Goal: Transaction & Acquisition: Purchase product/service

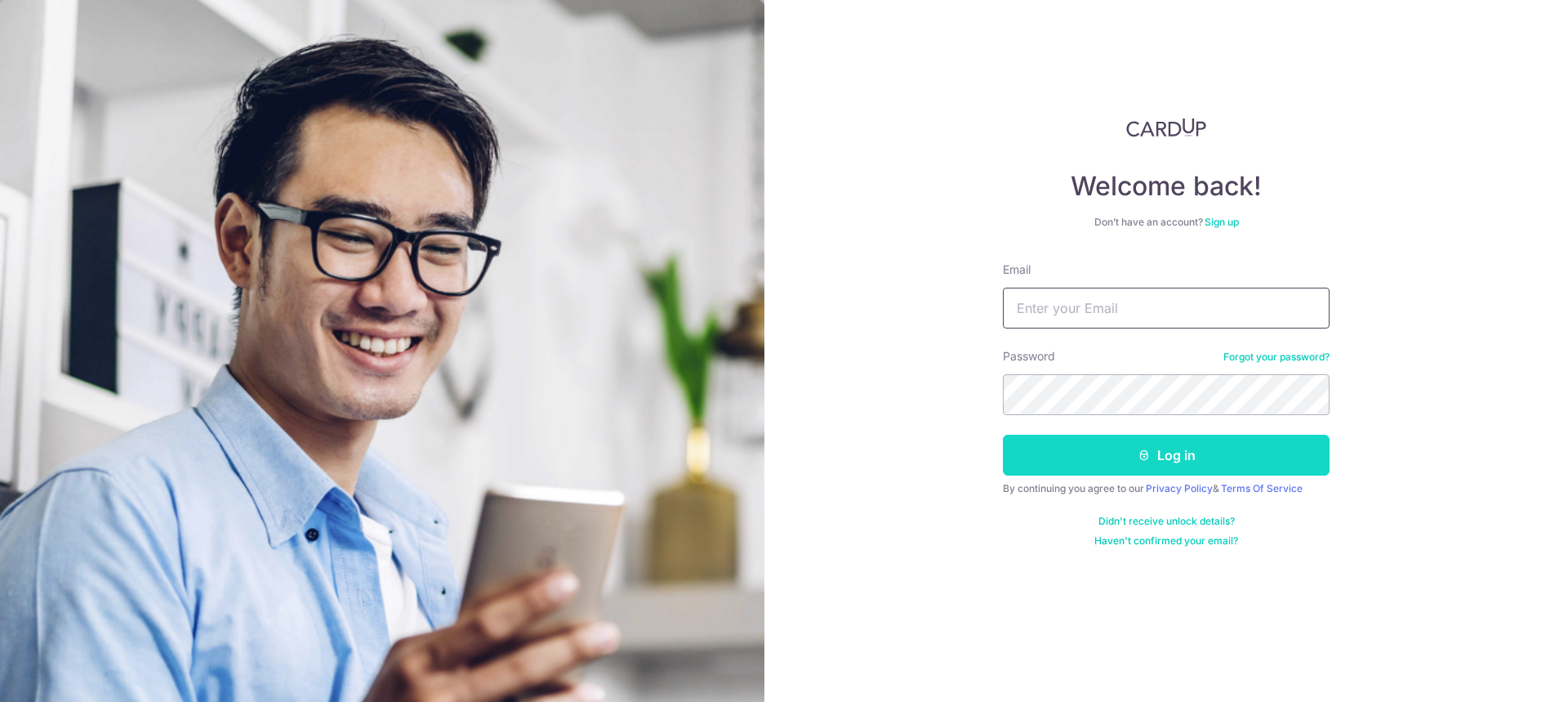
type input "[EMAIL_ADDRESS][DOMAIN_NAME]"
click at [1162, 451] on button "Log in" at bounding box center [1166, 455] width 326 height 41
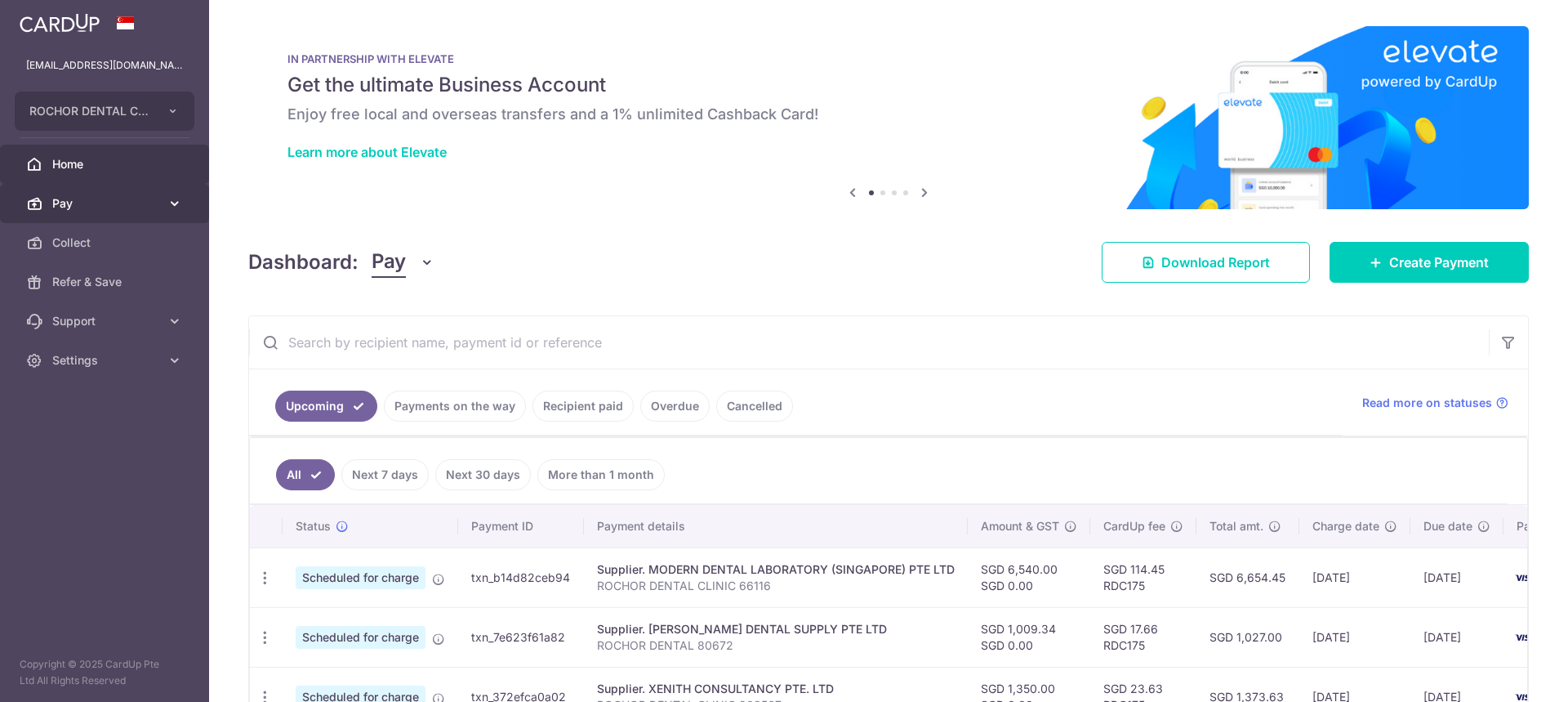
click at [73, 201] on span "Pay" at bounding box center [106, 203] width 107 height 16
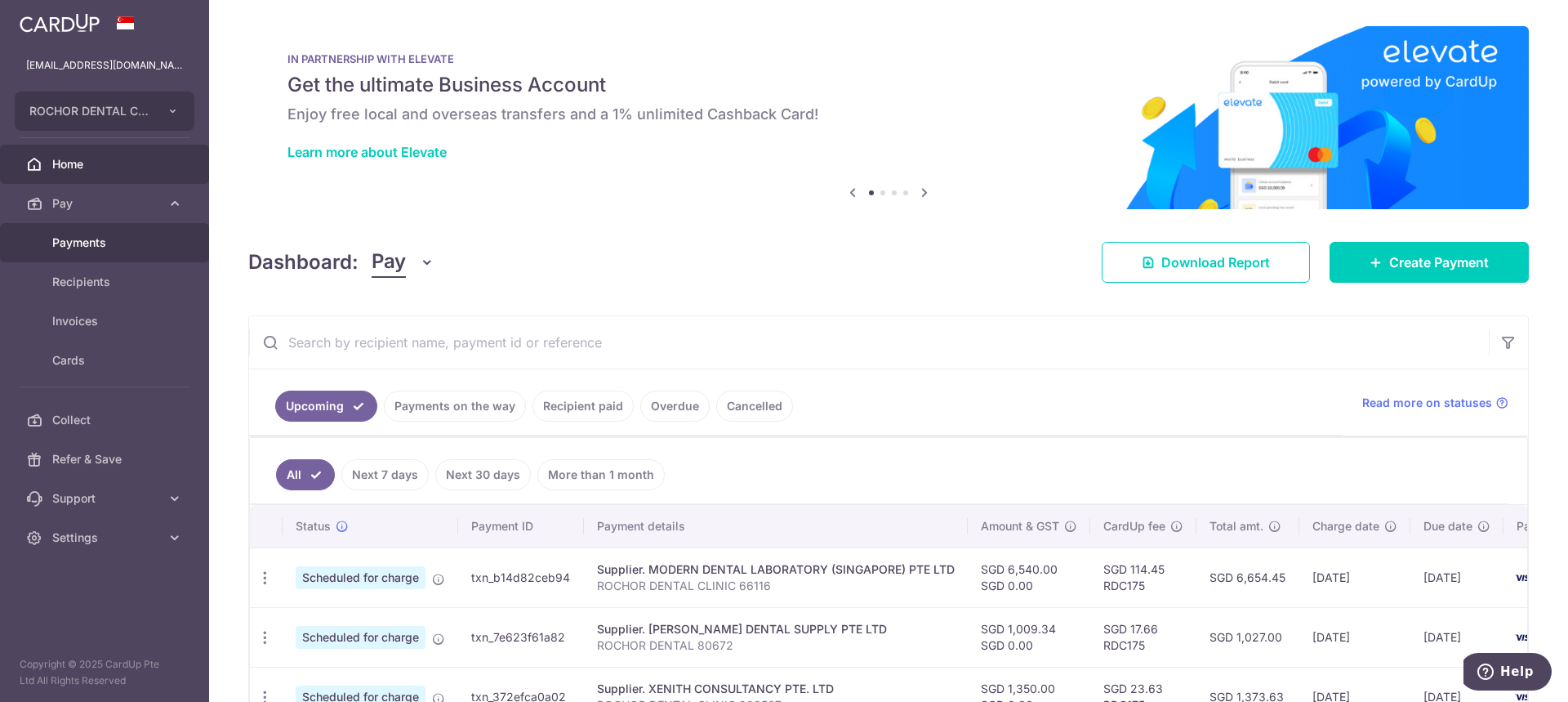
click at [77, 235] on span "Payments" at bounding box center [106, 242] width 107 height 16
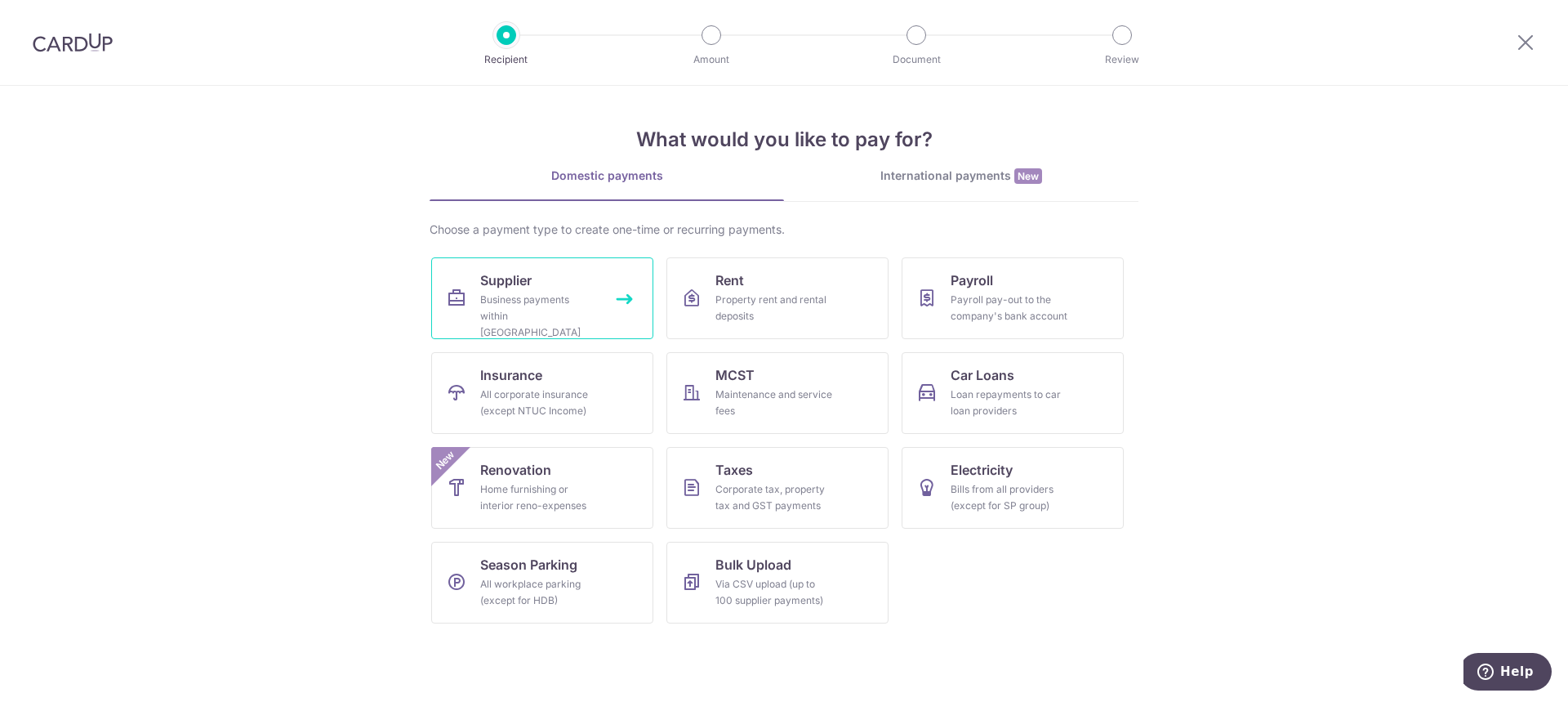
click at [491, 279] on span "Supplier" at bounding box center [506, 280] width 52 height 20
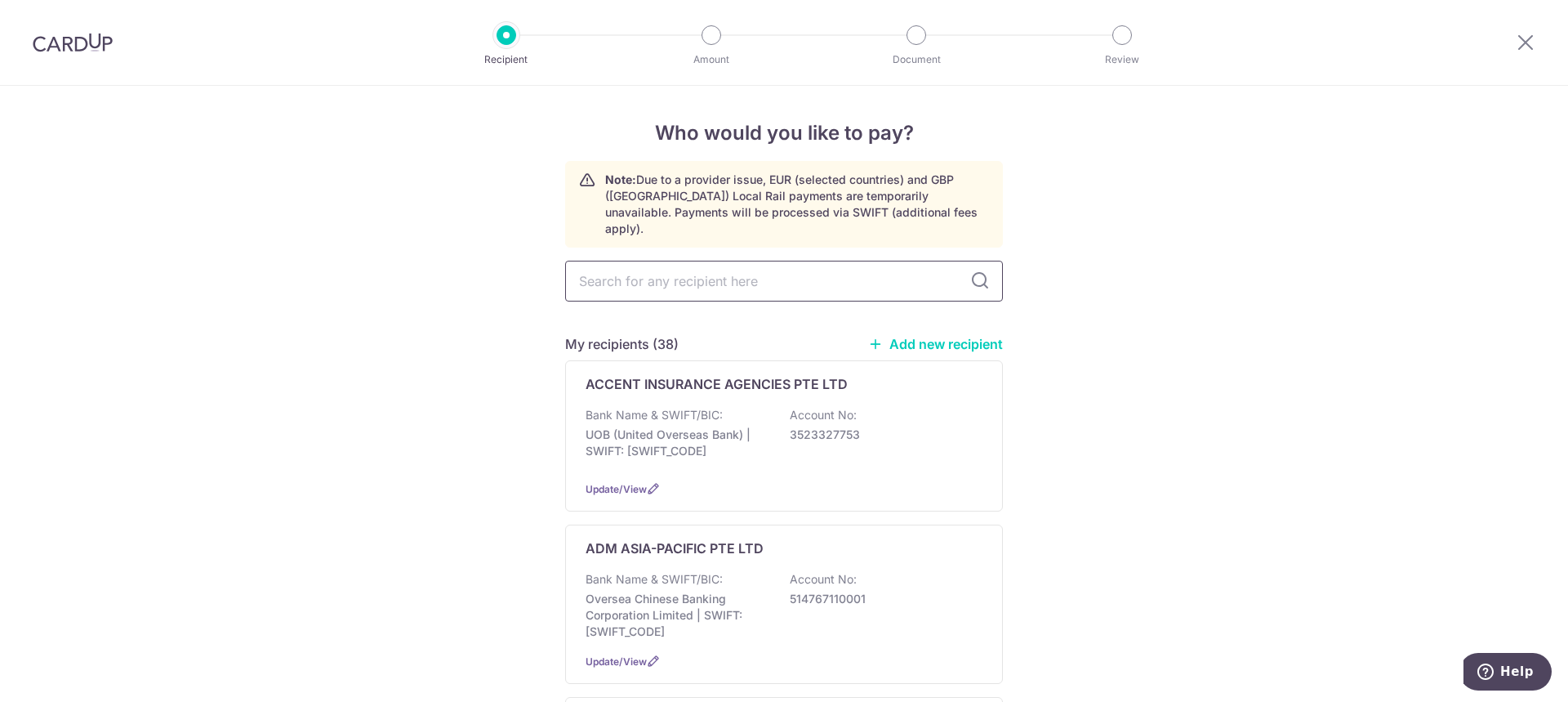
click at [602, 266] on input "text" at bounding box center [784, 281] width 438 height 41
type input "ulti"
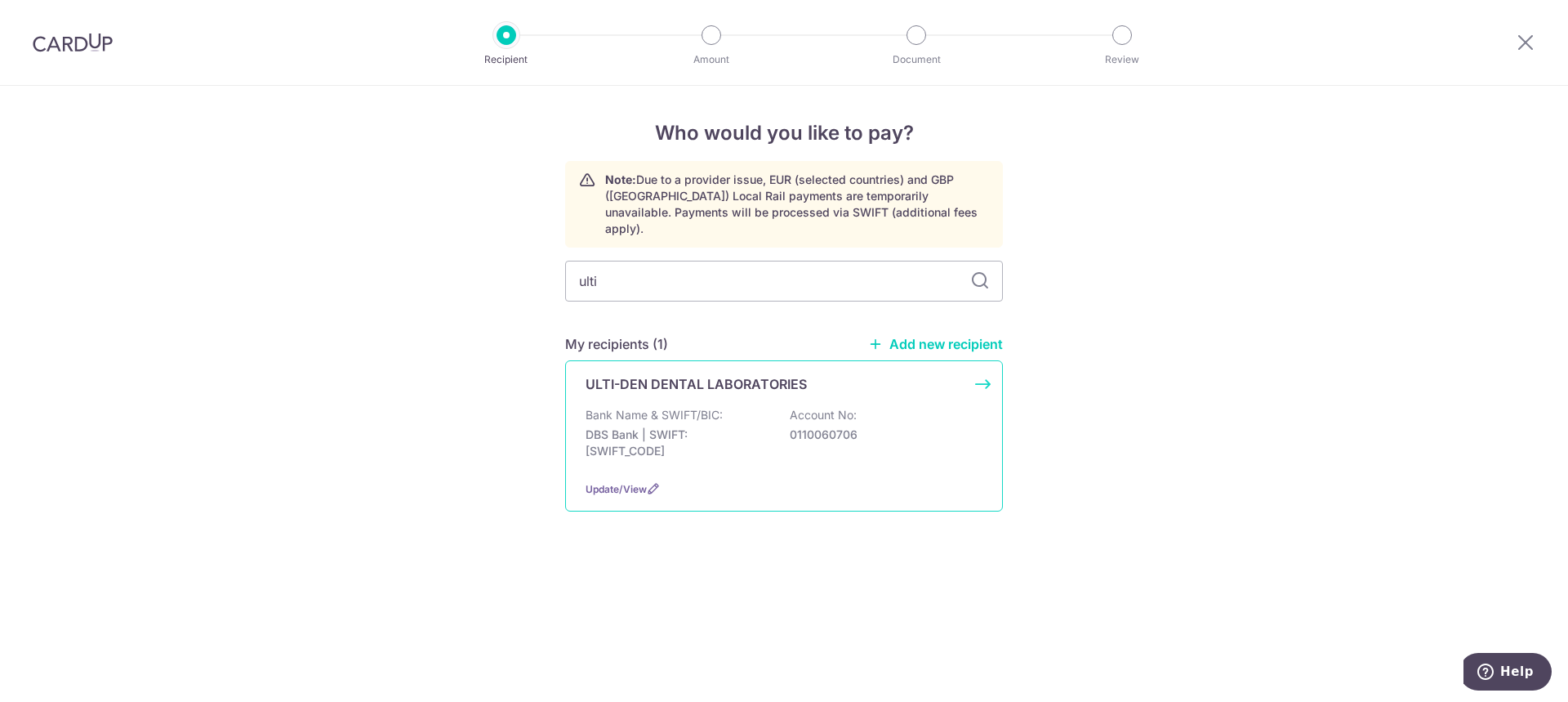
click at [683, 387] on div "ULTI-DEN DENTAL LABORATORIES Bank Name & SWIFT/BIC: DBS Bank | SWIFT: DBSSSGSGX…" at bounding box center [784, 436] width 438 height 151
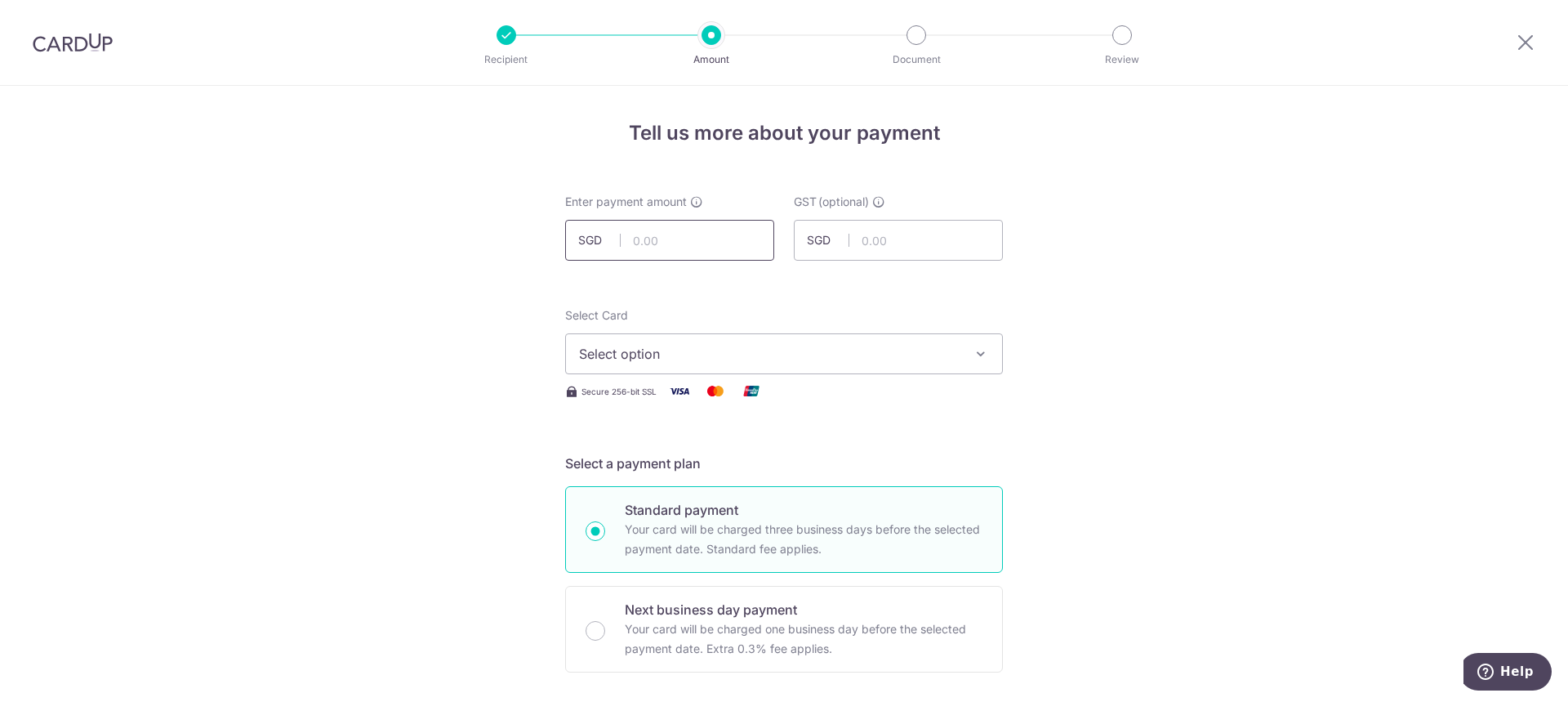
click at [630, 241] on input "text" at bounding box center [669, 241] width 209 height 41
type input "3,680.00"
click at [651, 356] on span "Select option" at bounding box center [769, 353] width 381 height 20
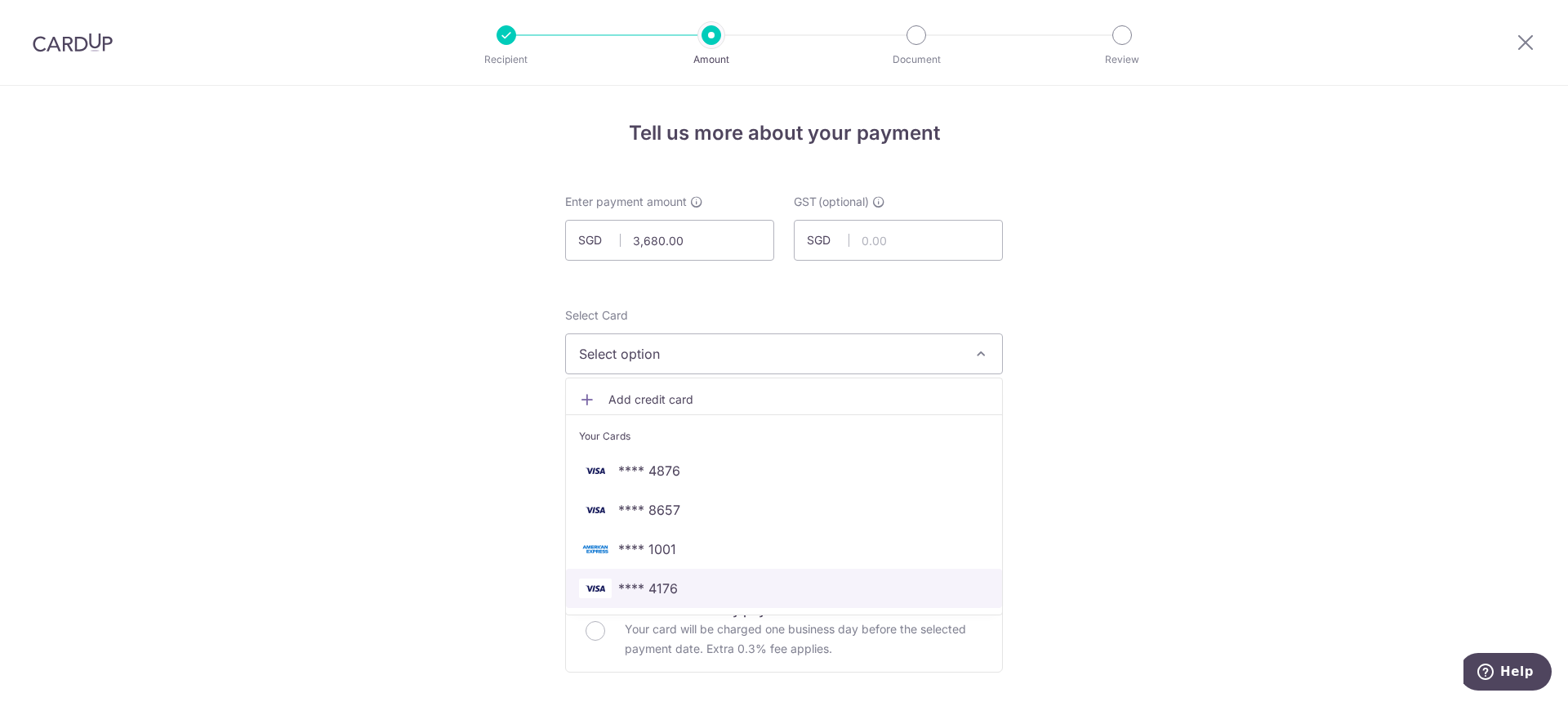
drag, startPoint x: 661, startPoint y: 580, endPoint x: 665, endPoint y: 567, distance: 13.6
click at [661, 580] on span "**** 4176" at bounding box center [648, 588] width 59 height 20
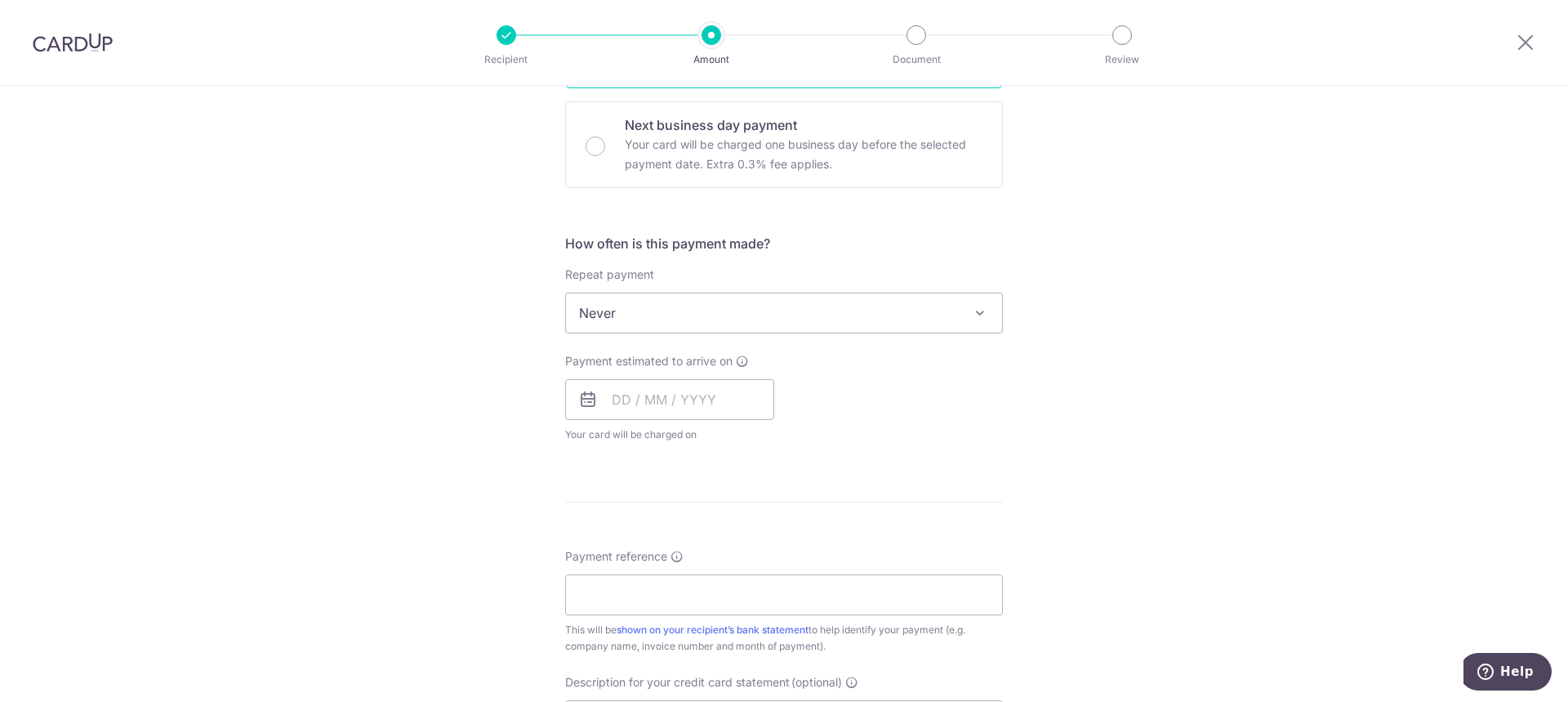
scroll to position [490, 0]
click at [634, 399] on input "text" at bounding box center [669, 394] width 209 height 41
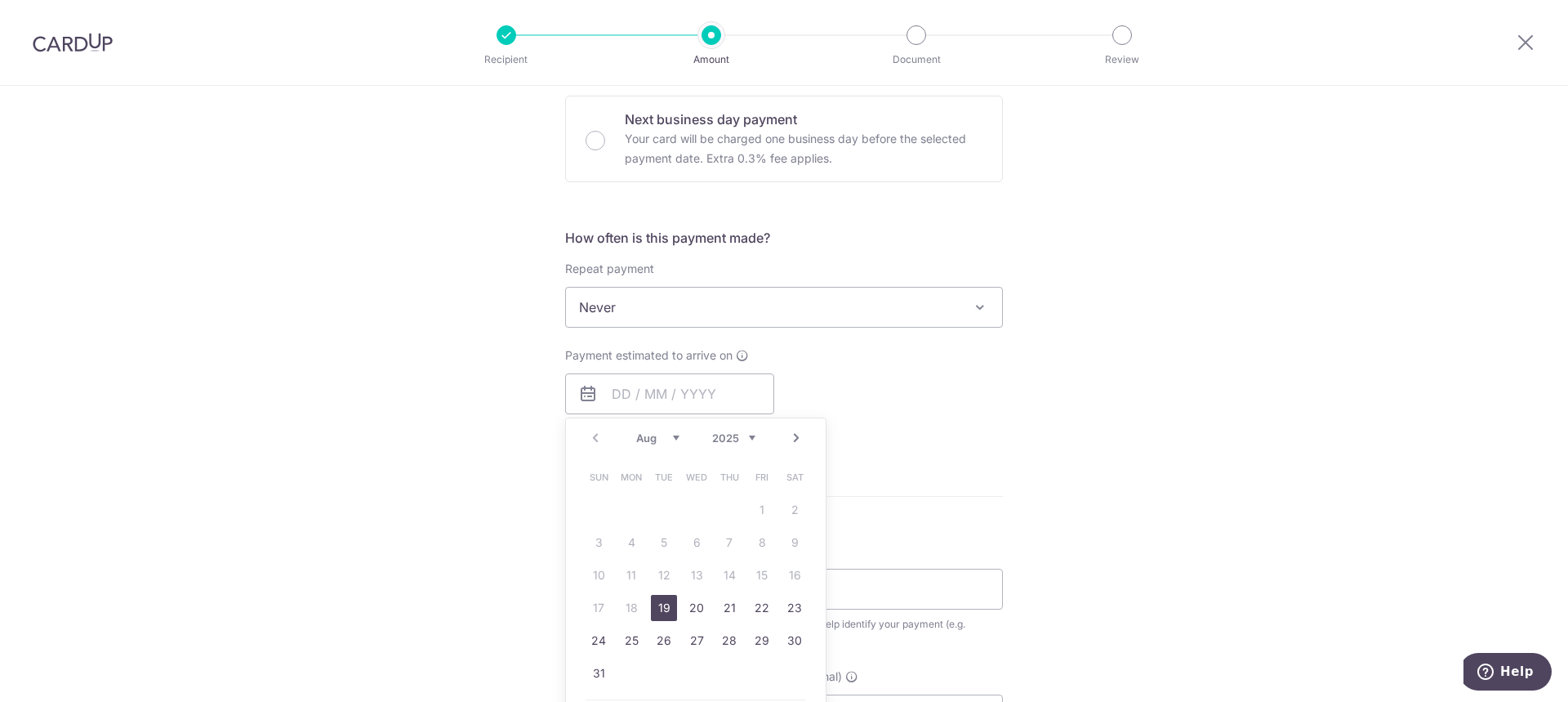
click at [662, 607] on link "19" at bounding box center [664, 607] width 26 height 26
type input "19/08/2025"
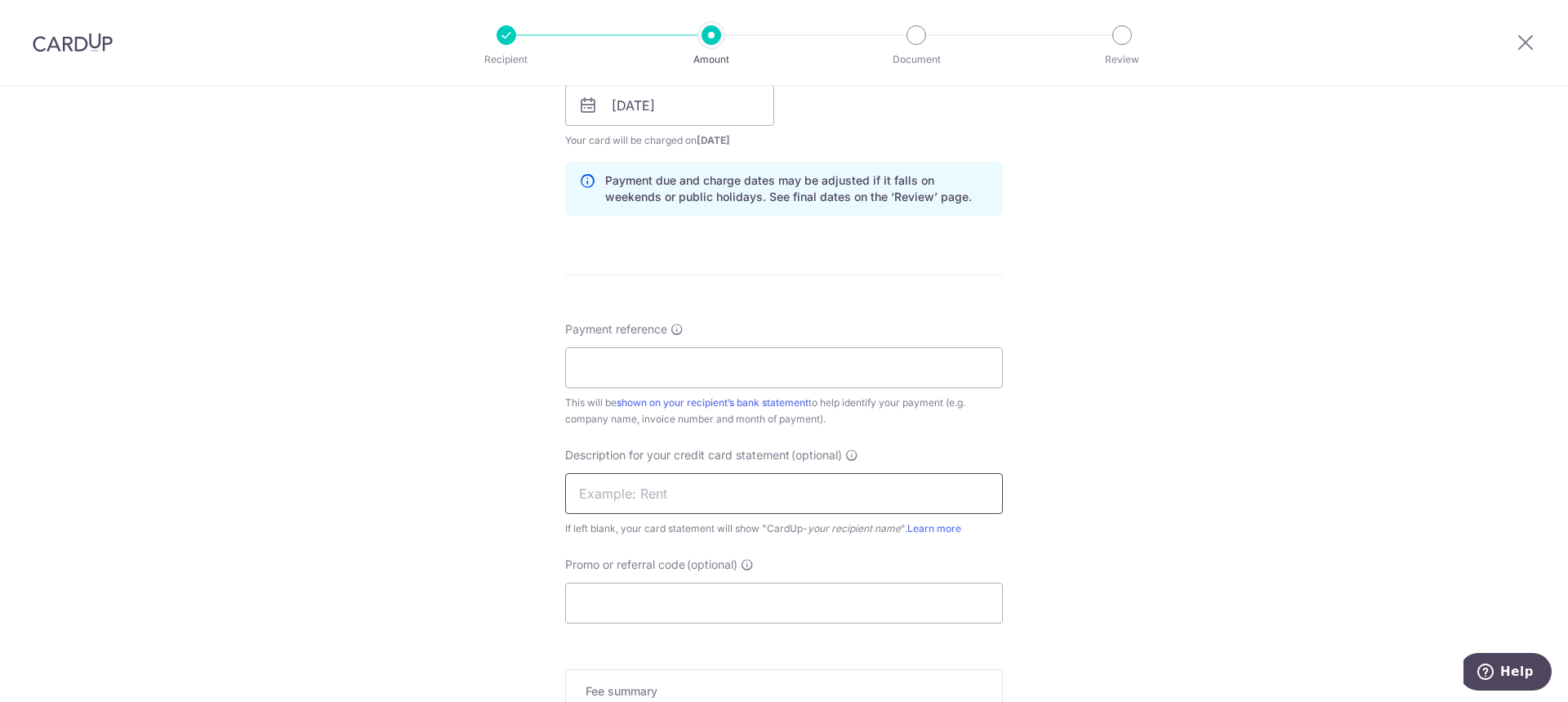
scroll to position [817, 0]
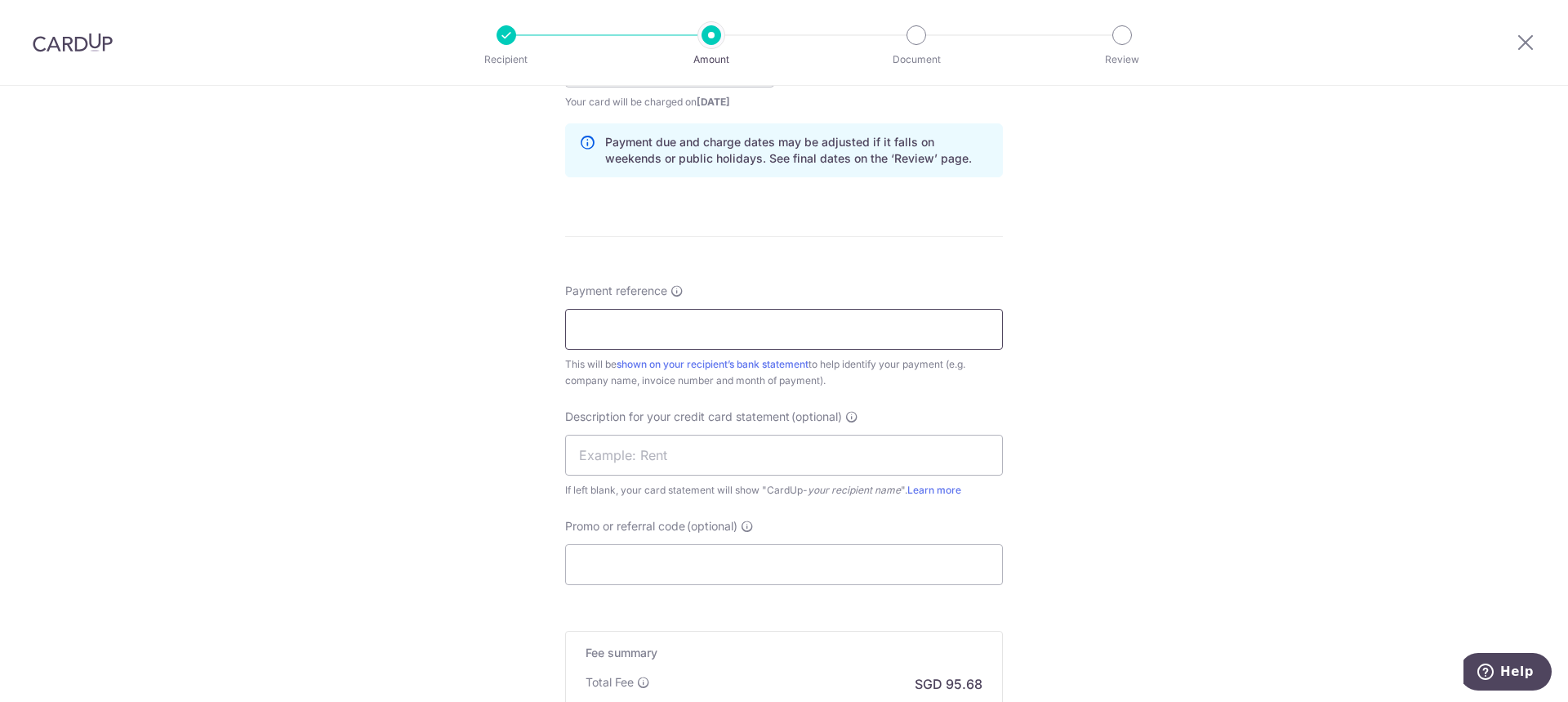
click at [591, 339] on input "Payment reference" at bounding box center [784, 329] width 438 height 41
type input "ROCHOR DENTAL CLINIC 21374"
click at [612, 455] on input "text" at bounding box center [784, 455] width 438 height 41
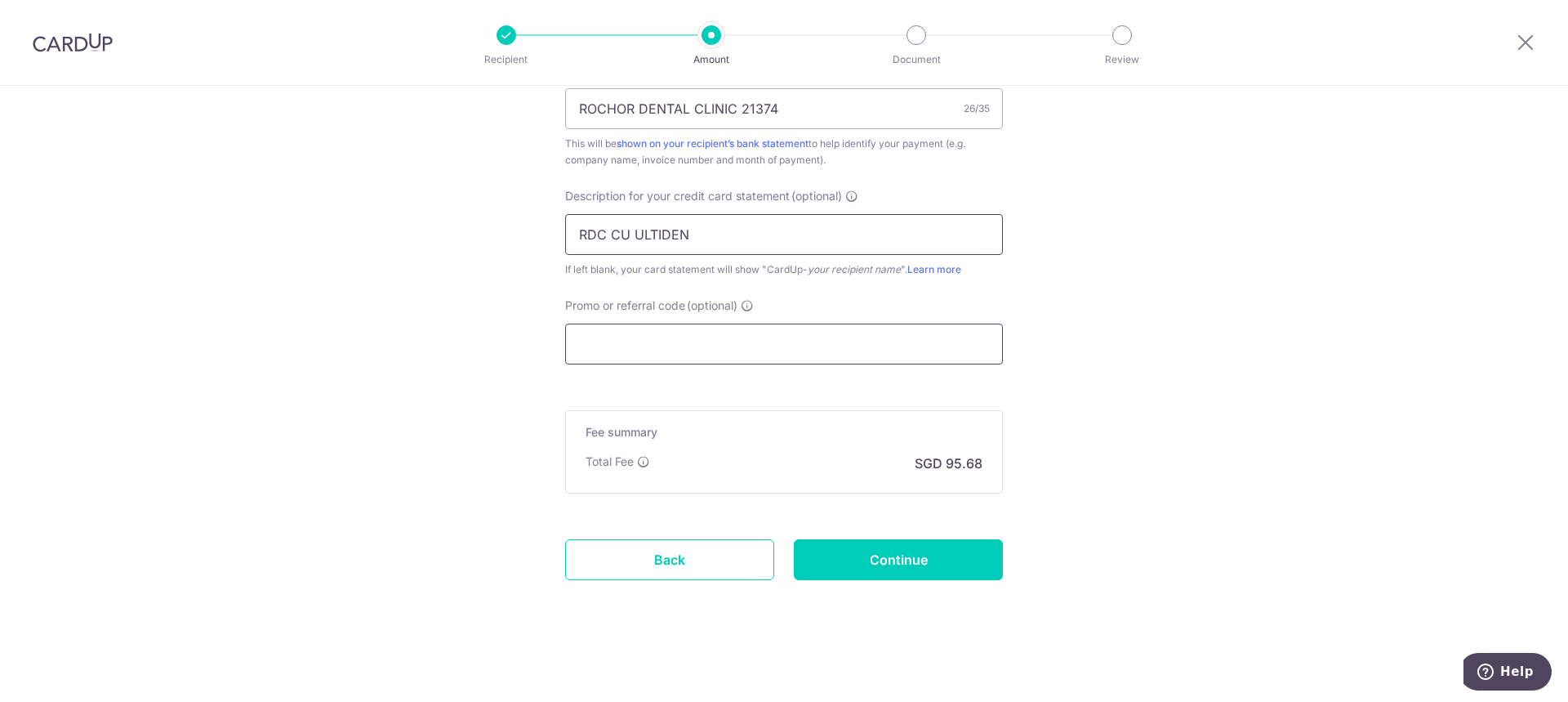
scroll to position [1038, 0]
type input "RDC CU ULTIDEN"
click at [611, 348] on input "Promo or referral code (optional)" at bounding box center [784, 344] width 438 height 41
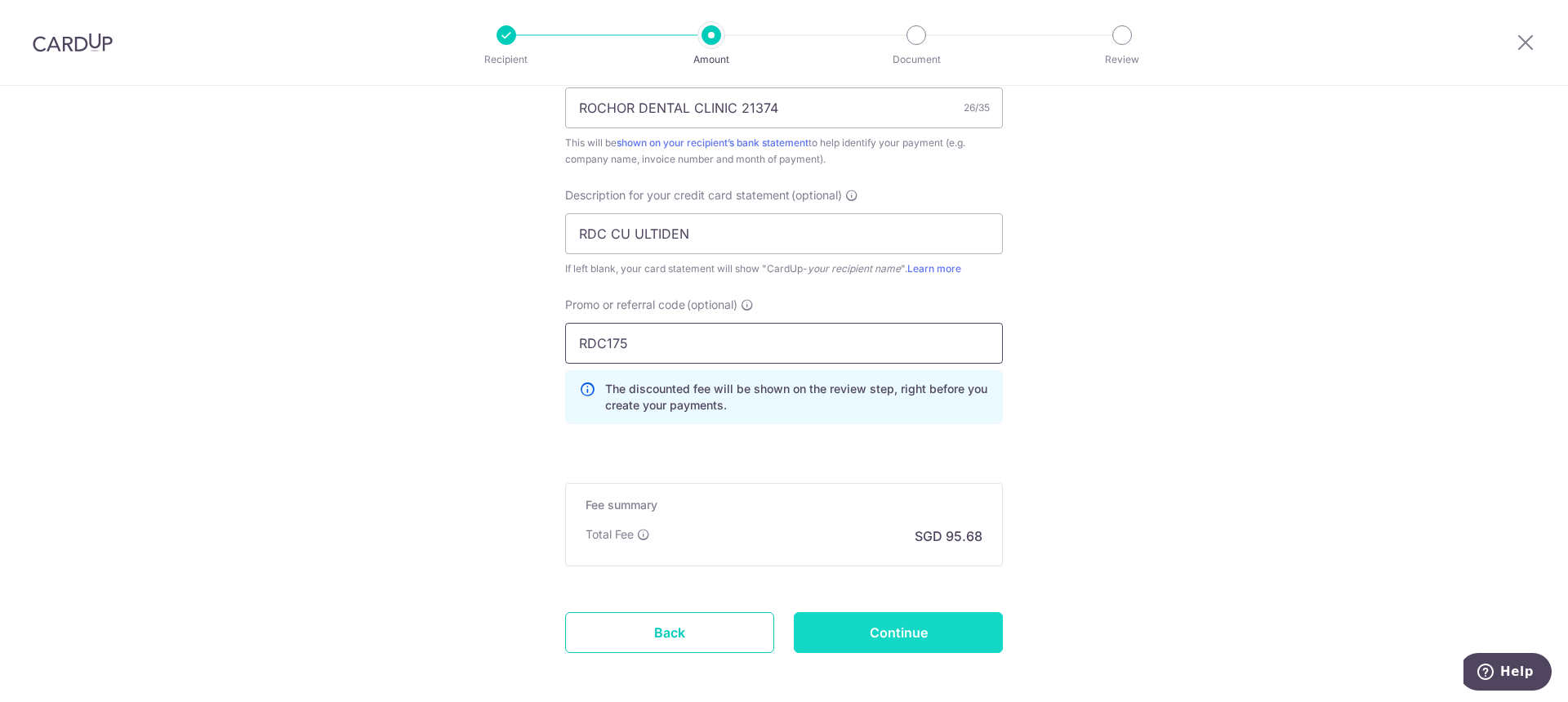
type input "RDC175"
click at [894, 632] on input "Continue" at bounding box center [898, 632] width 209 height 41
type input "Create Schedule"
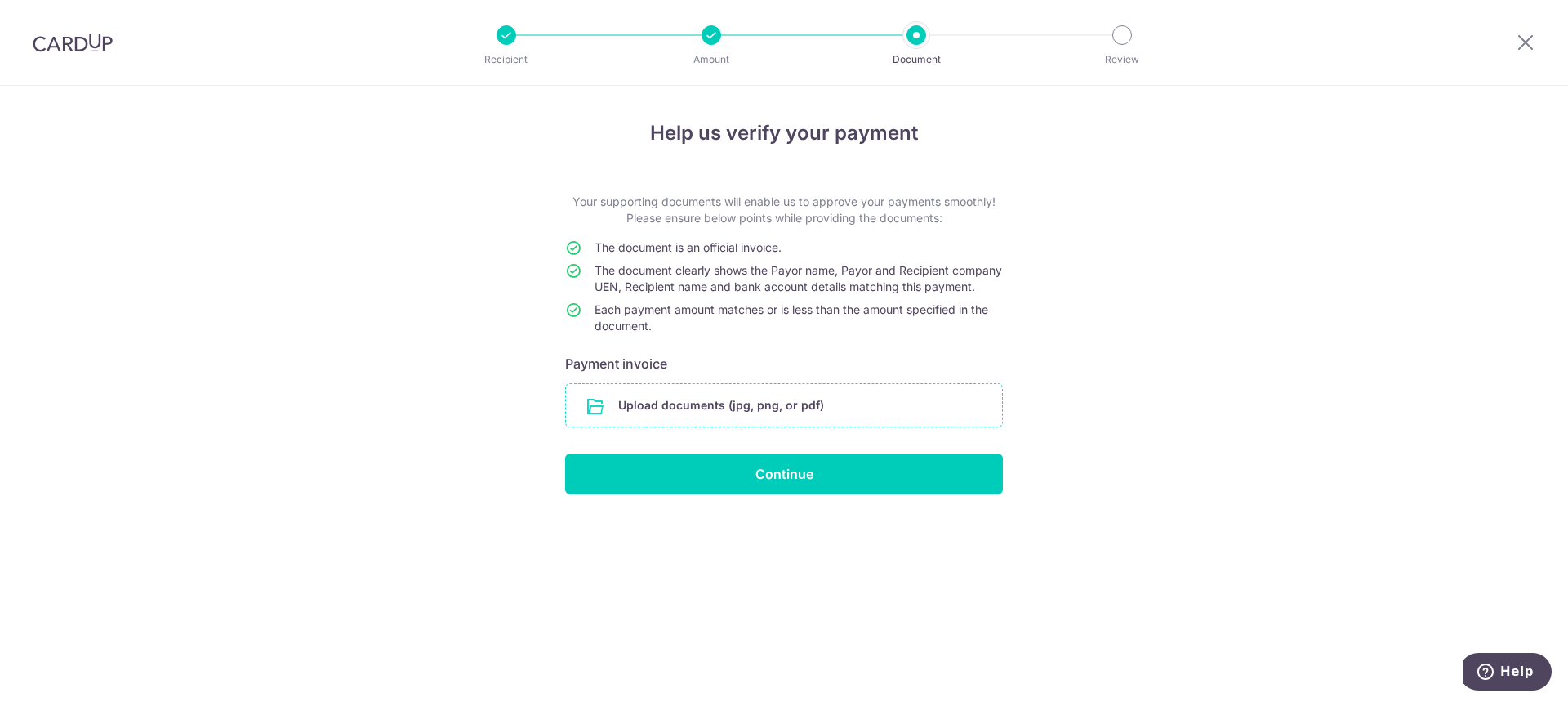
click at [723, 426] on input "file" at bounding box center [784, 405] width 436 height 42
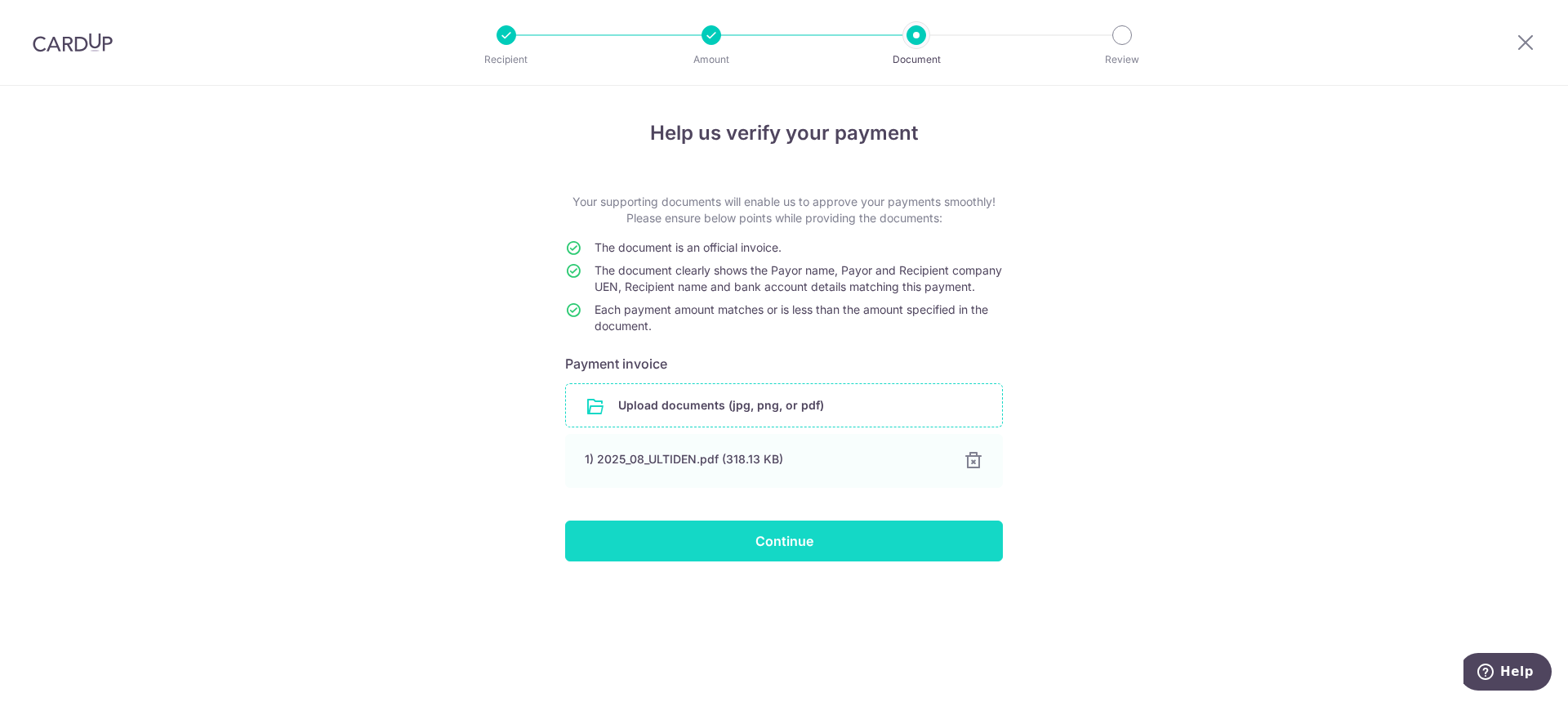
click at [771, 561] on input "Continue" at bounding box center [784, 541] width 438 height 41
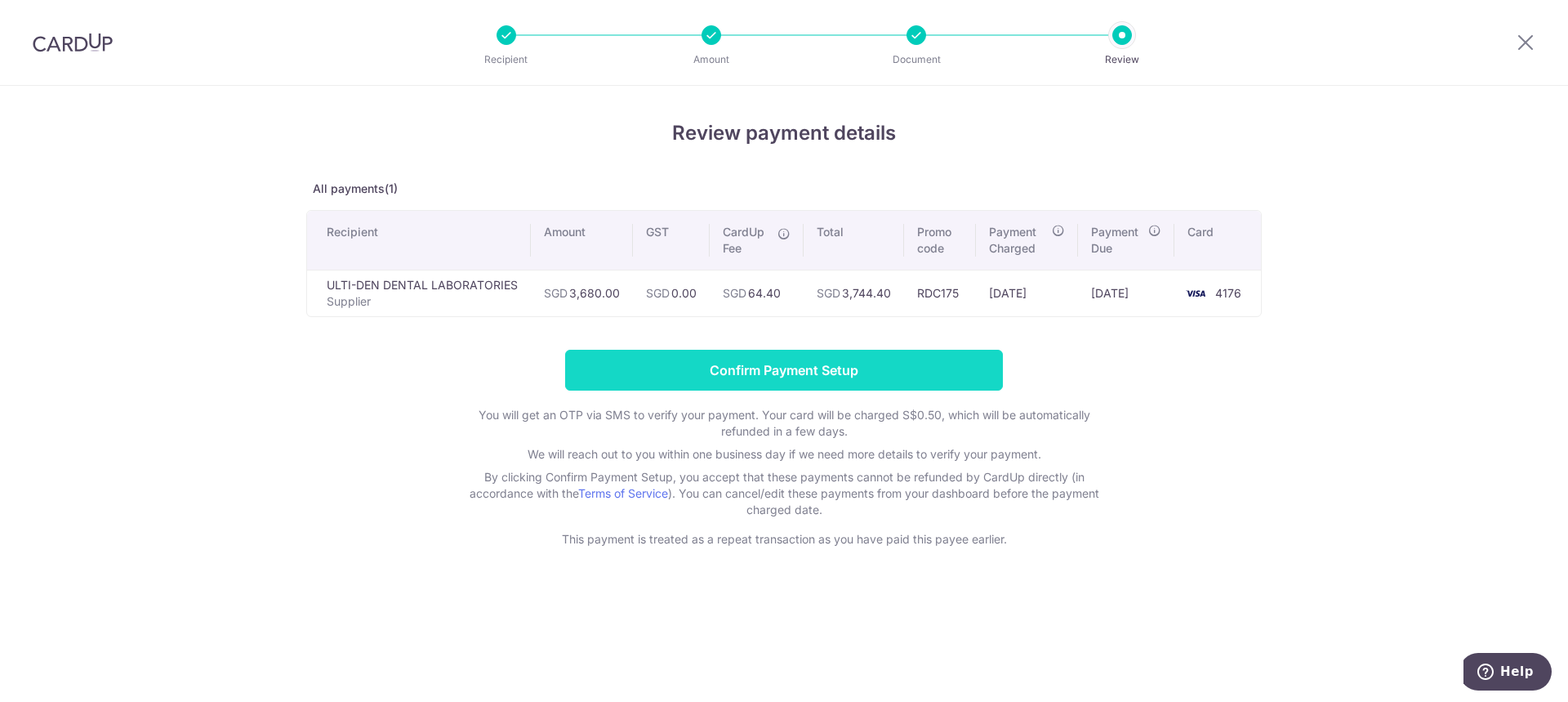
click at [943, 339] on input "Confirm Payment Setup" at bounding box center [784, 370] width 438 height 41
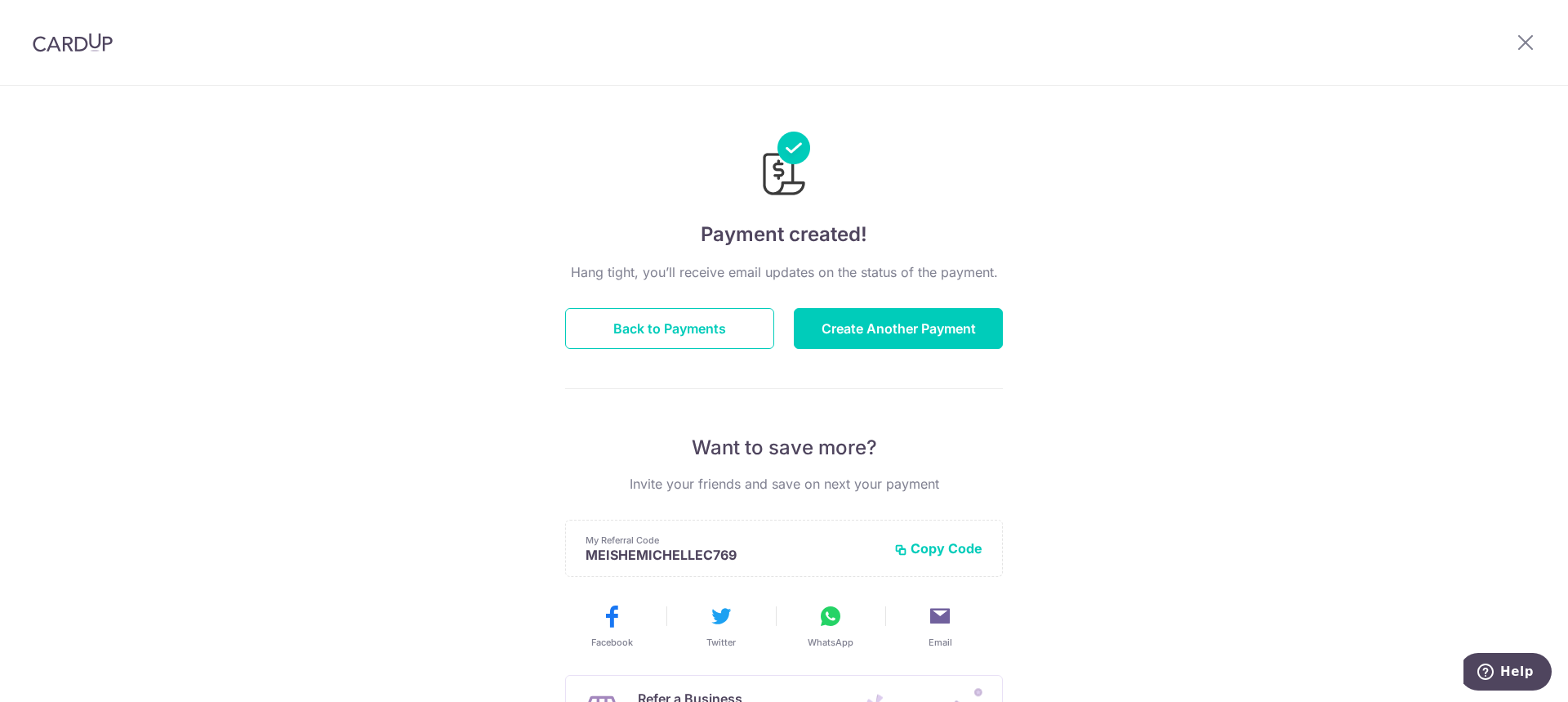
click at [91, 43] on img at bounding box center [72, 42] width 80 height 20
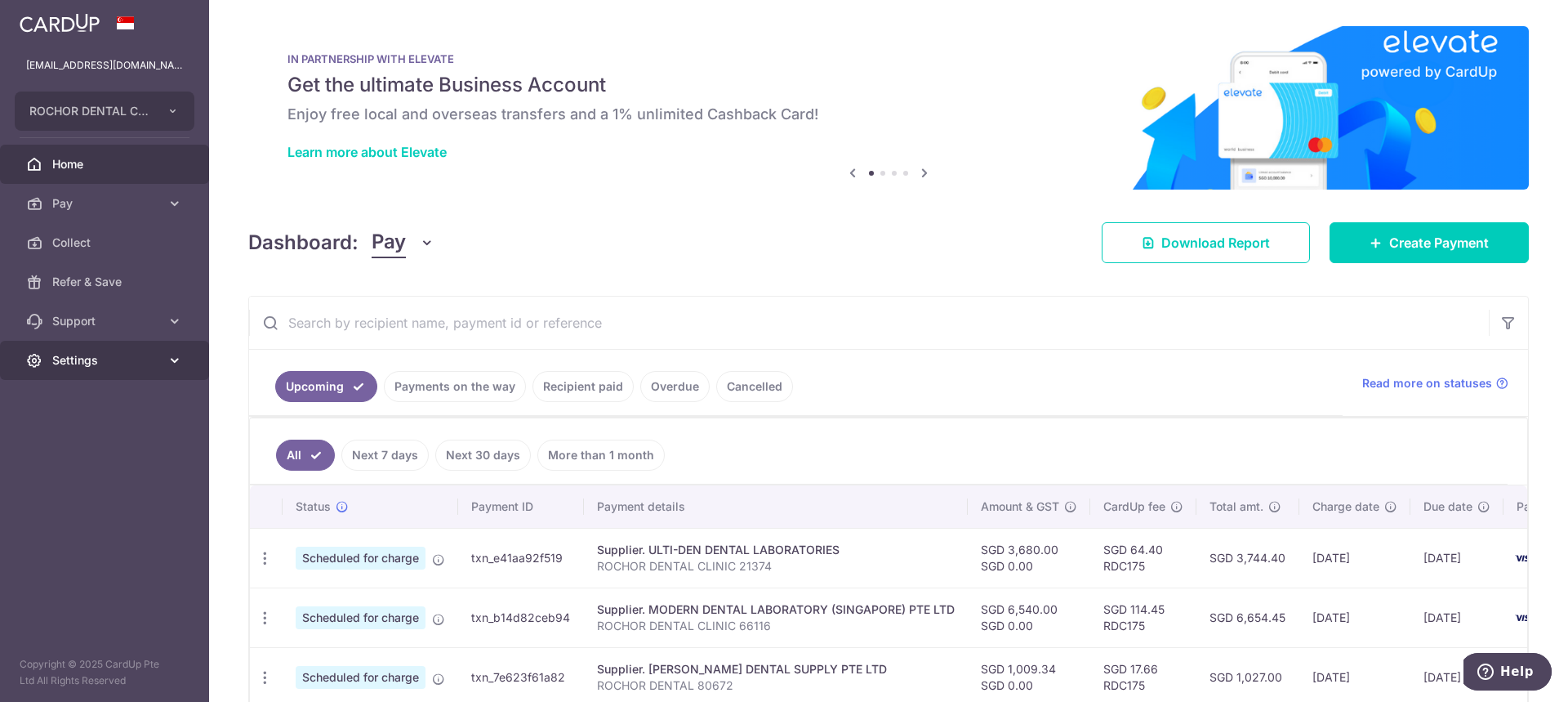
click at [80, 357] on span "Settings" at bounding box center [106, 360] width 107 height 16
click at [52, 429] on link "Logout" at bounding box center [104, 439] width 209 height 40
